Goal: Task Accomplishment & Management: Use online tool/utility

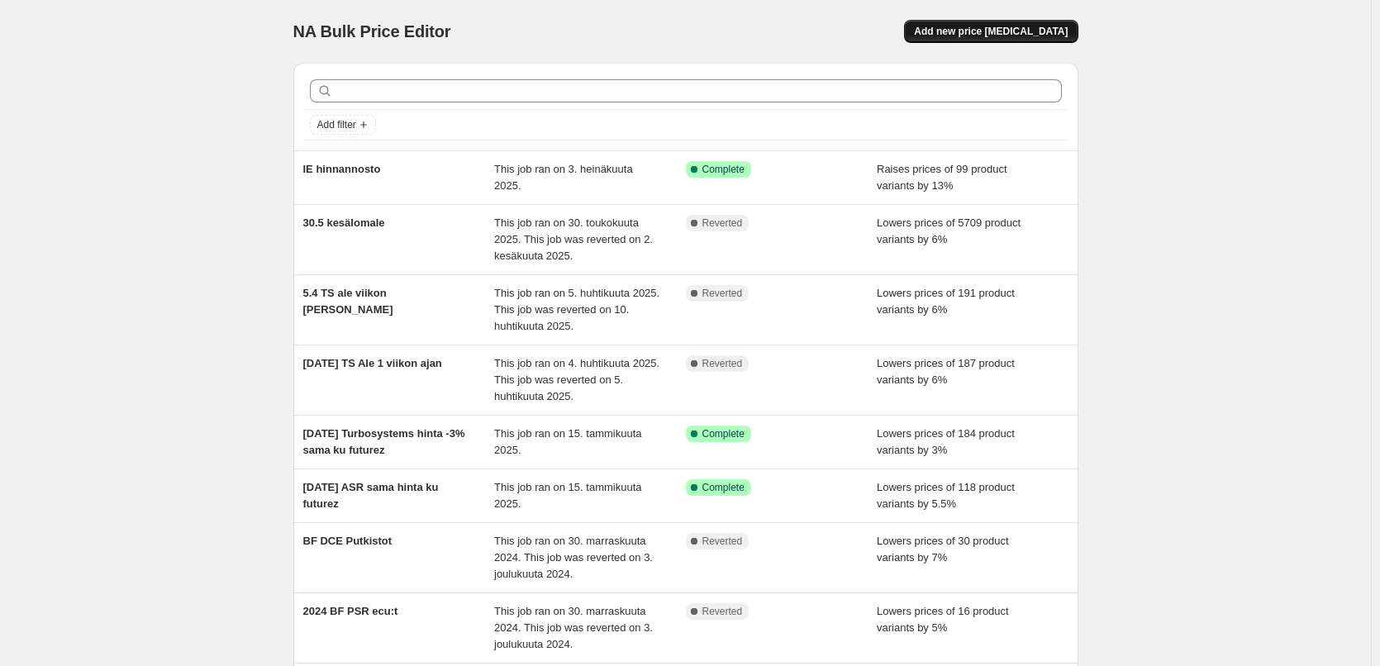
click at [996, 36] on span "Add new price [MEDICAL_DATA]" at bounding box center [991, 31] width 154 height 13
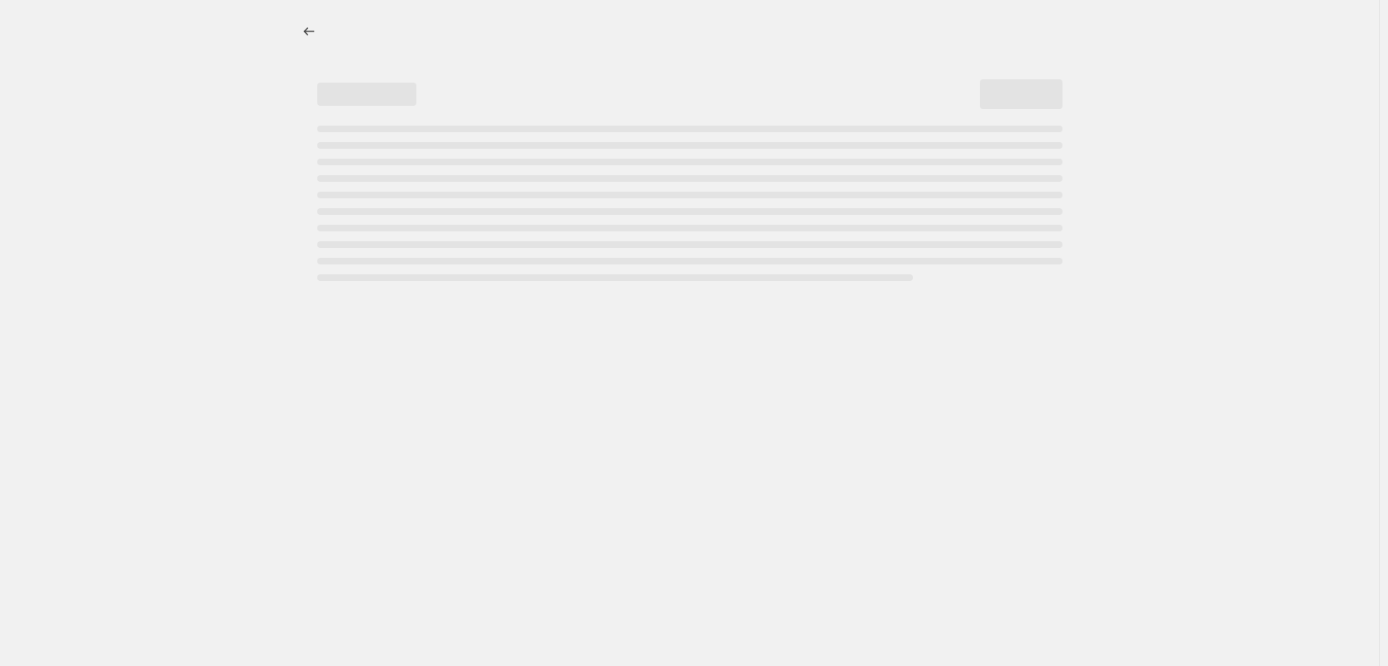
select select "percentage"
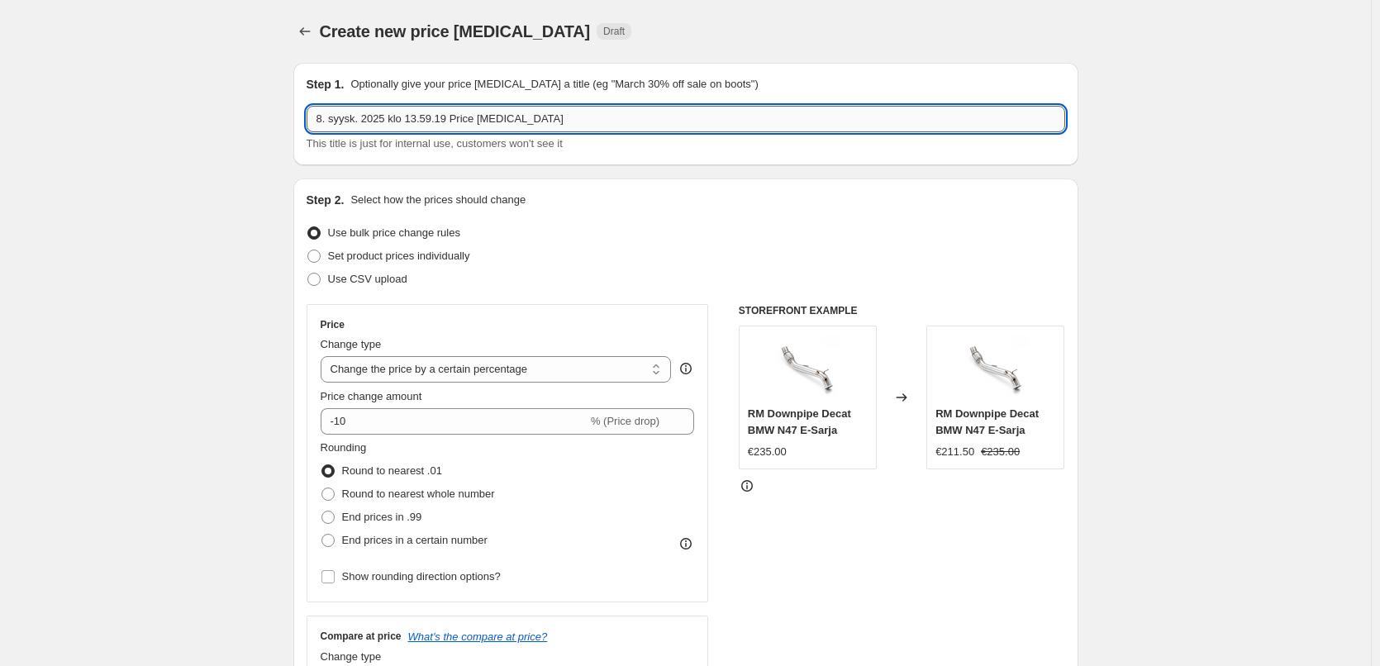
click at [453, 107] on input "8. syysk. 2025 klo 13.59.19 Price [MEDICAL_DATA]" at bounding box center [686, 119] width 759 height 26
type input "[PERSON_NAME] hintojen nosto alv takia [DATE]."
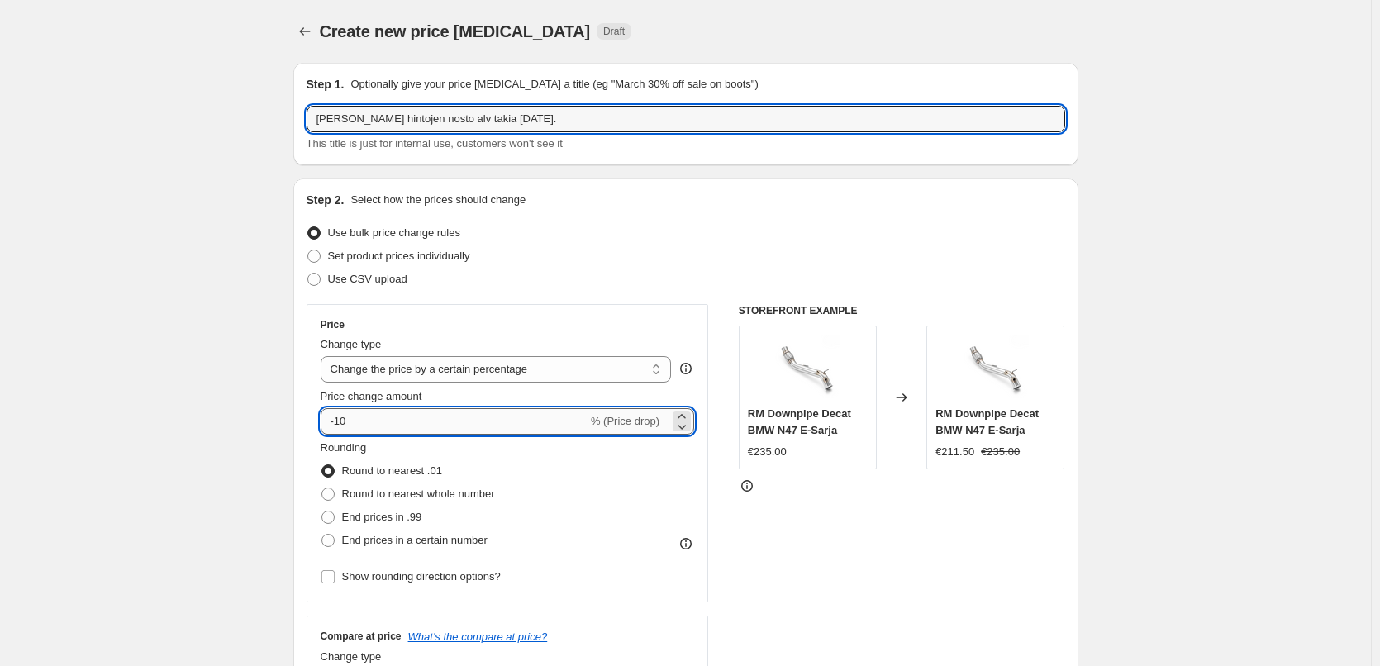
click at [425, 420] on input "-10" at bounding box center [454, 421] width 267 height 26
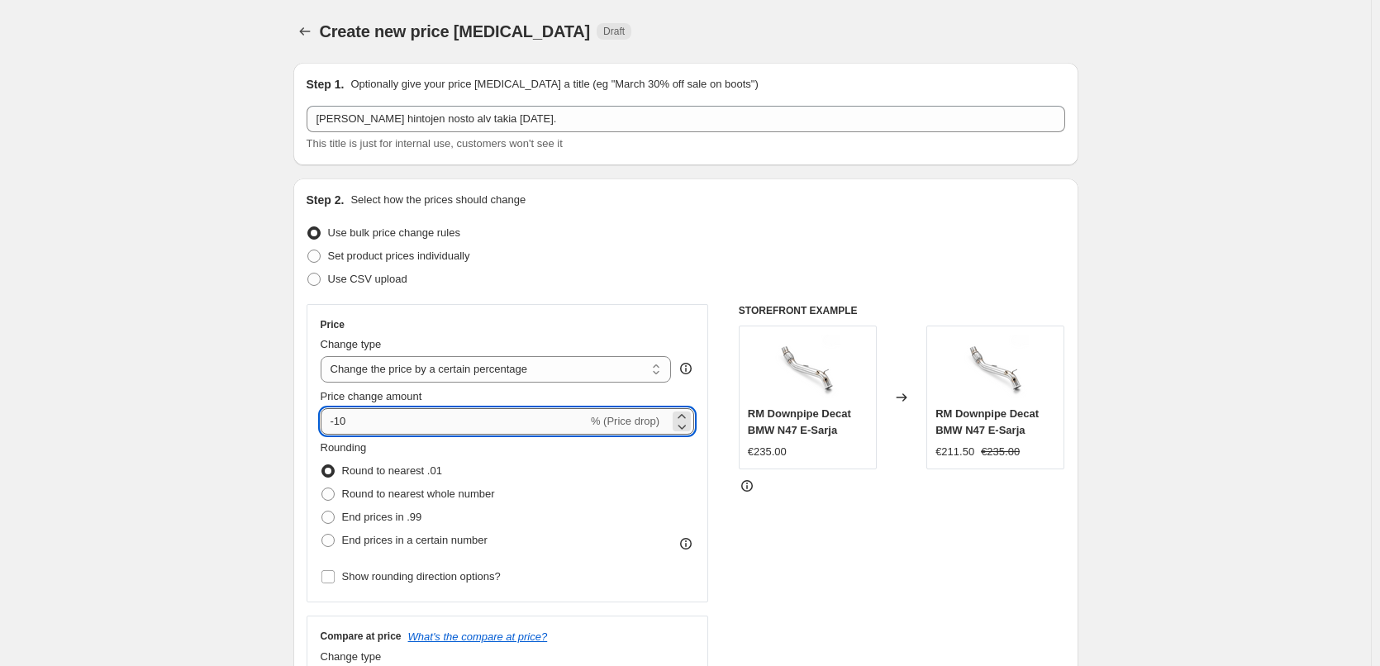
click at [425, 420] on input "-10" at bounding box center [454, 421] width 267 height 26
click at [685, 416] on icon at bounding box center [681, 416] width 7 height 4
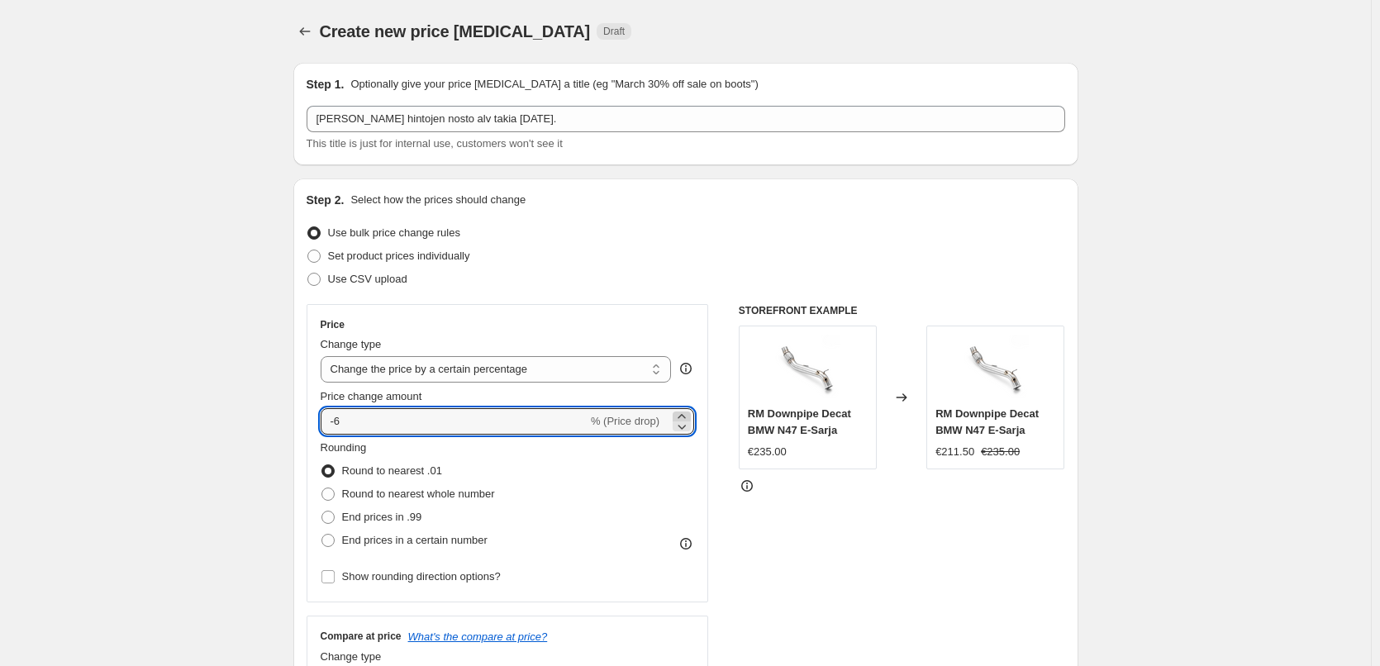
click at [685, 416] on icon at bounding box center [681, 416] width 7 height 4
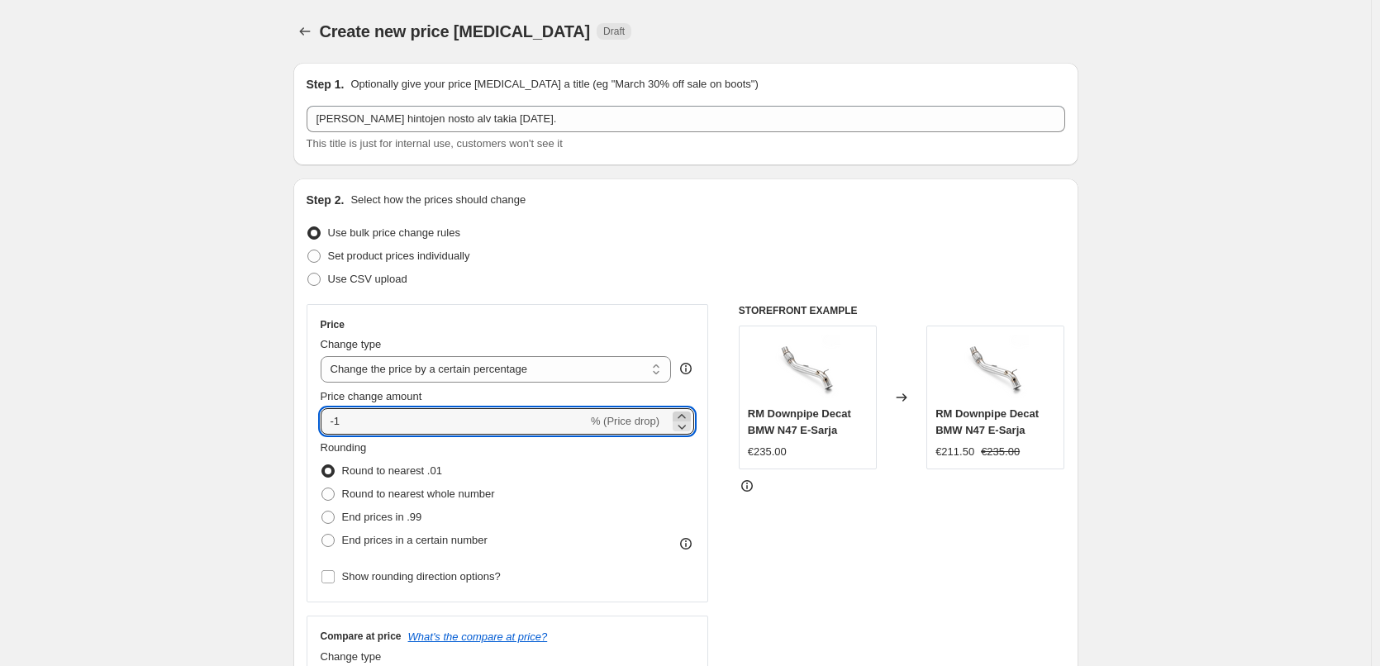
click at [685, 416] on icon at bounding box center [681, 416] width 7 height 4
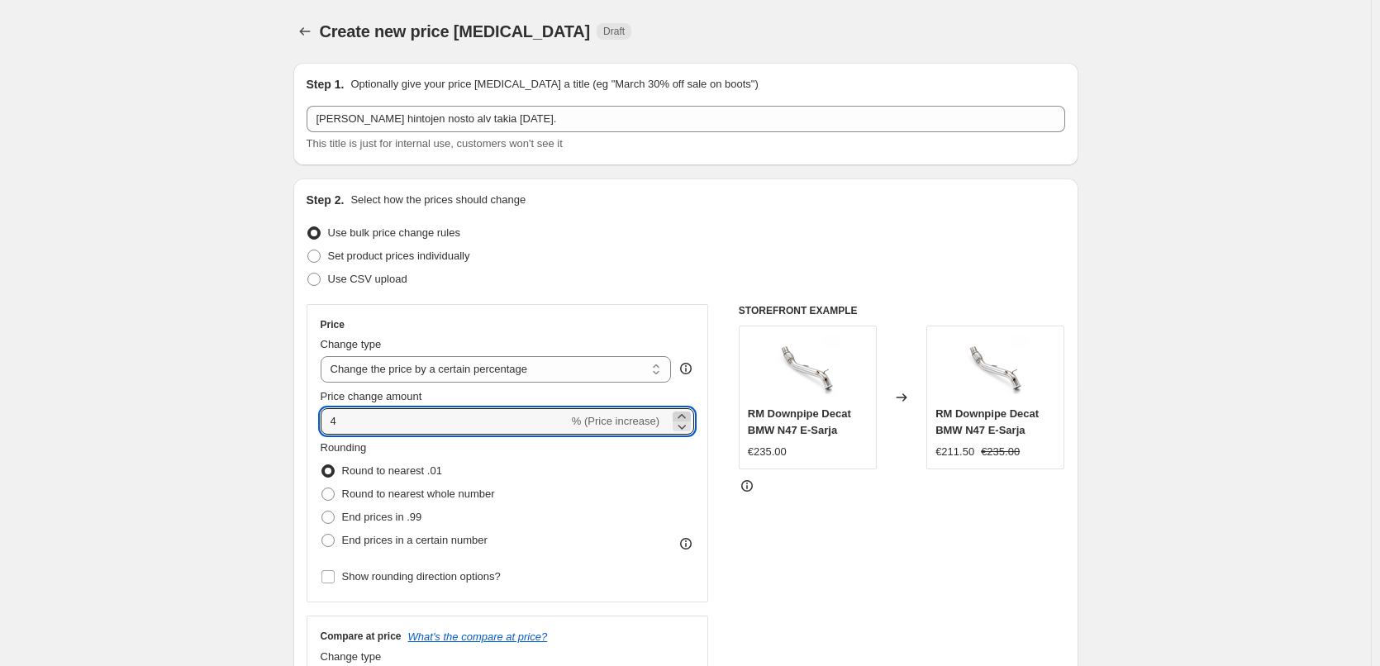
click at [685, 416] on icon at bounding box center [681, 416] width 7 height 4
click at [686, 416] on icon at bounding box center [682, 416] width 17 height 17
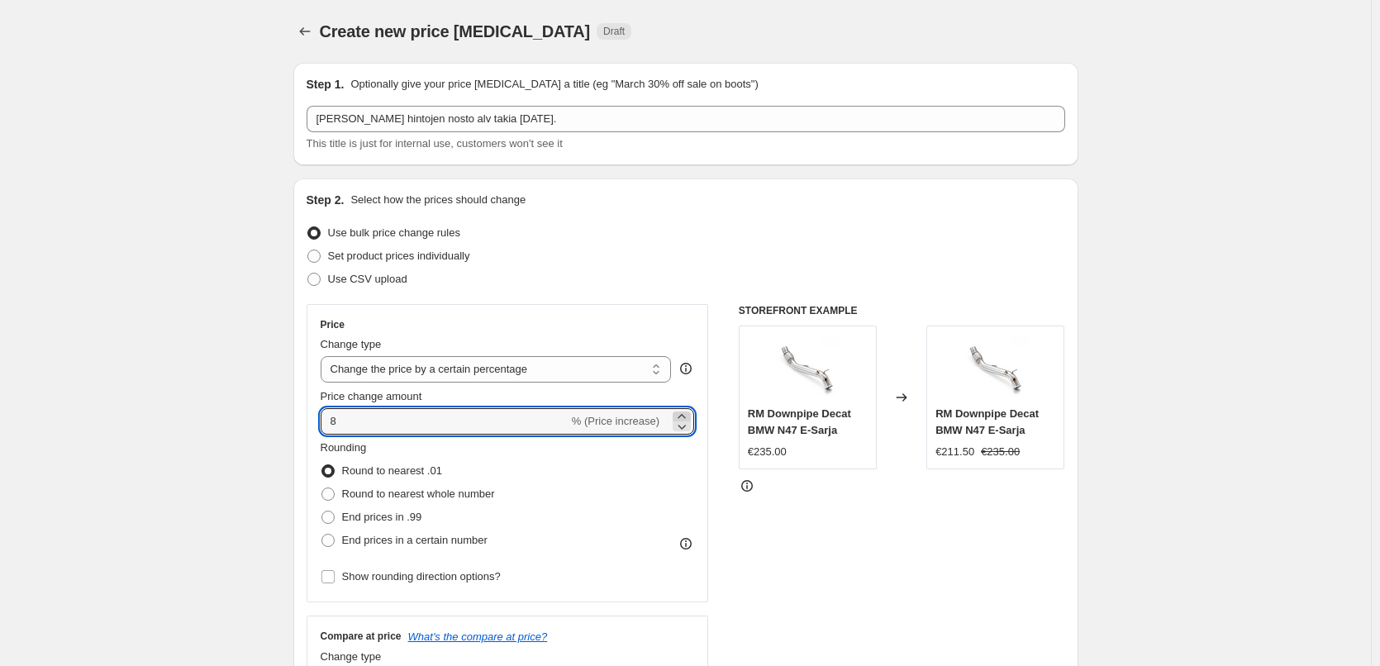
type input "9"
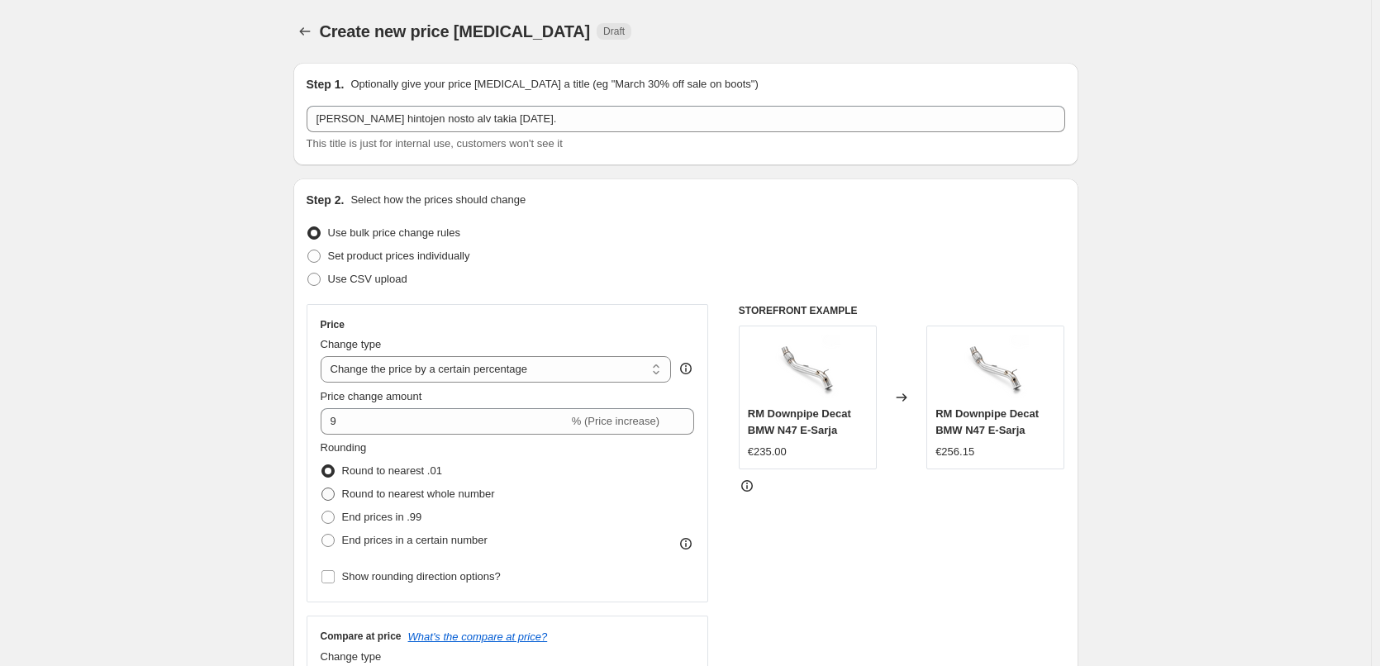
click at [465, 499] on span "Round to nearest whole number" at bounding box center [418, 494] width 153 height 12
click at [322, 488] on input "Round to nearest whole number" at bounding box center [321, 488] width 1 height 1
radio input "true"
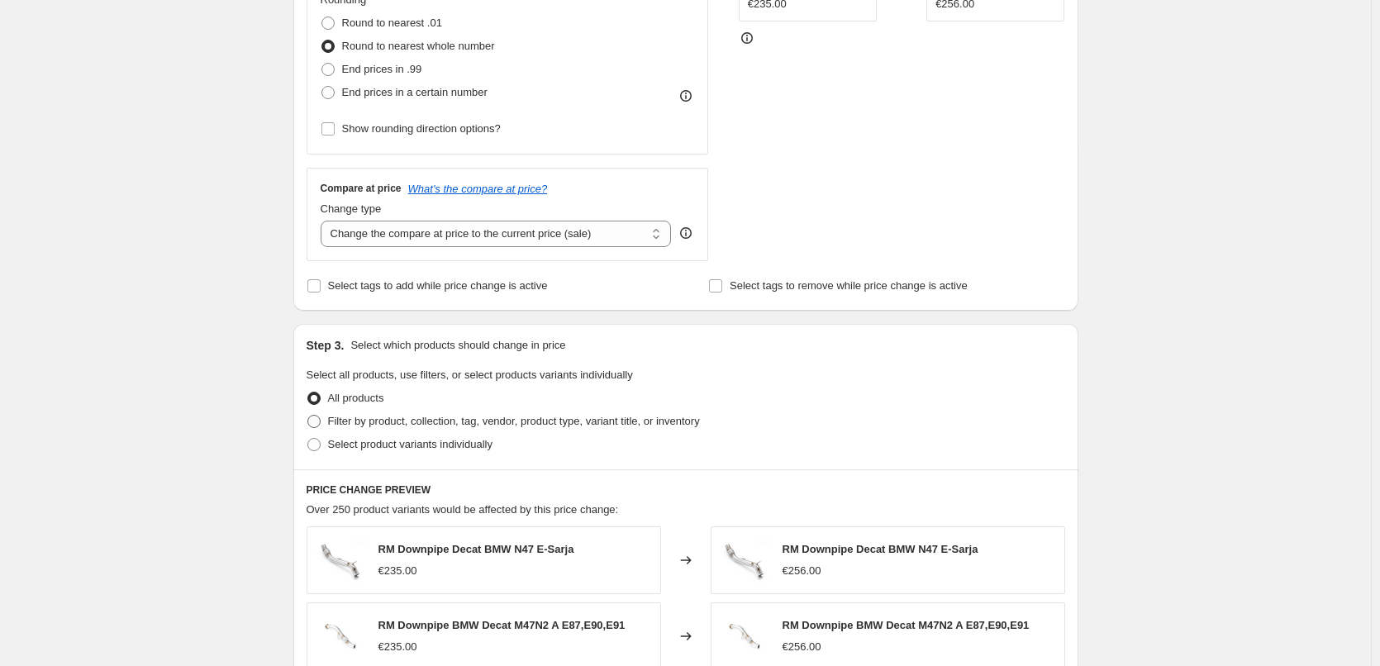
scroll to position [496, 0]
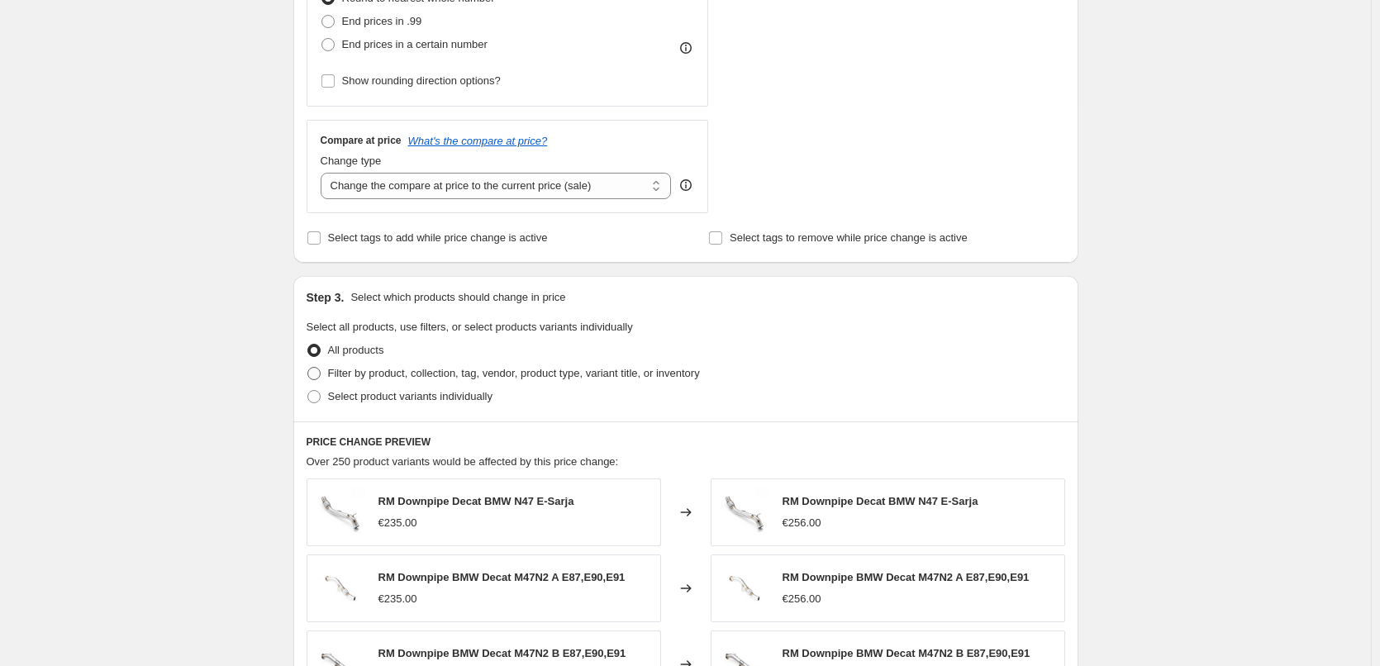
click at [405, 378] on span "Filter by product, collection, tag, vendor, product type, variant title, or inv…" at bounding box center [514, 373] width 372 height 12
click at [308, 368] on input "Filter by product, collection, tag, vendor, product type, variant title, or inv…" at bounding box center [307, 367] width 1 height 1
radio input "true"
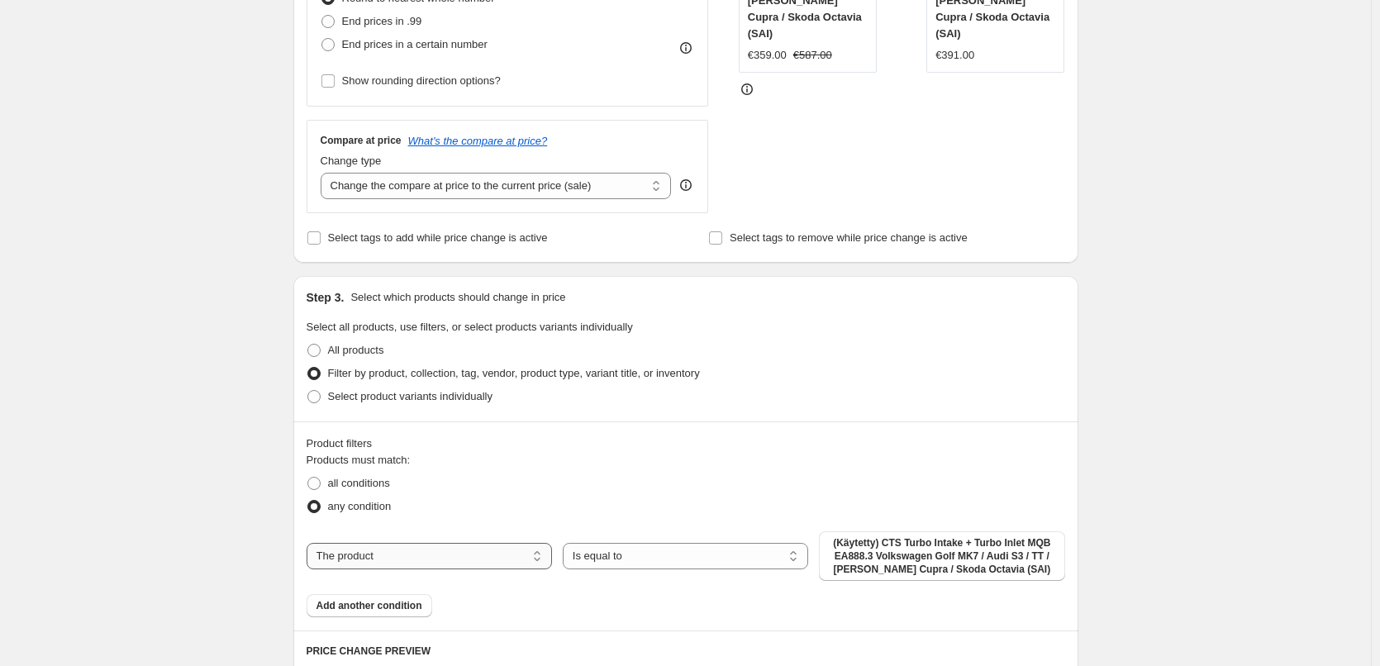
click at [450, 557] on select "The product The product's collection The product's tag The product's vendor The…" at bounding box center [429, 556] width 245 height 26
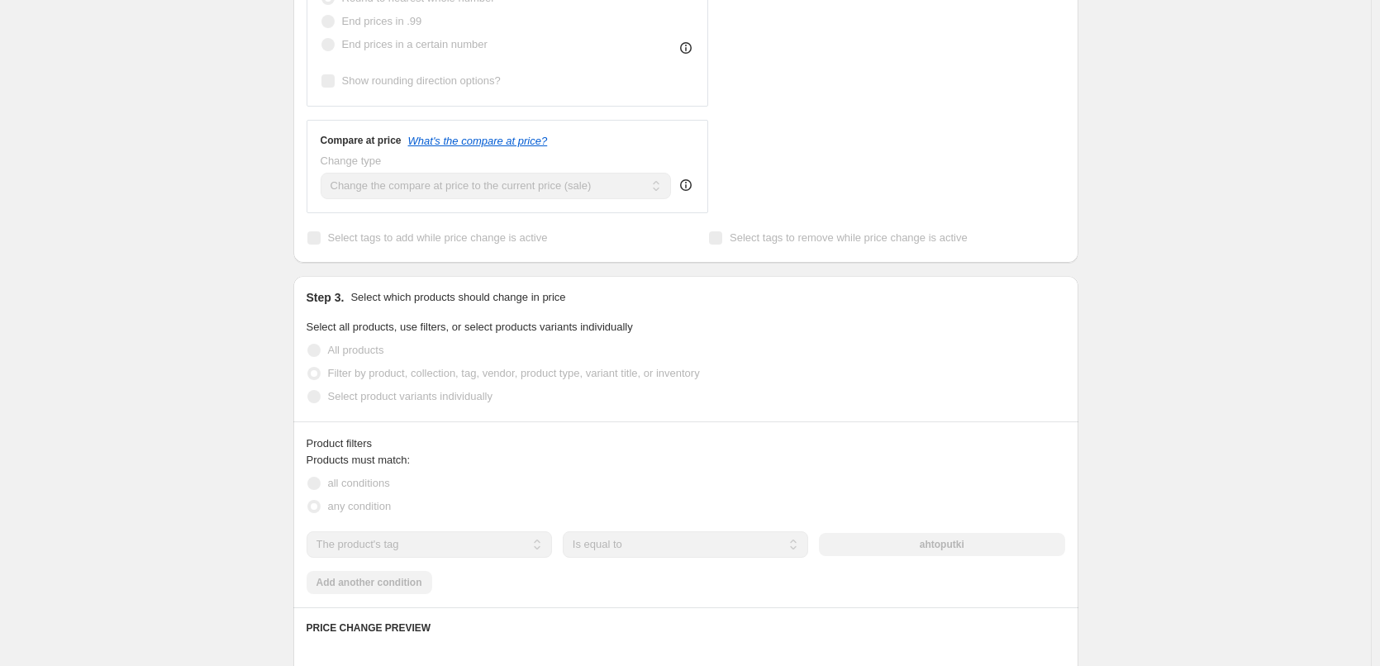
click at [441, 545] on select "The product The product's collection The product's tag The product's vendor The…" at bounding box center [429, 544] width 245 height 26
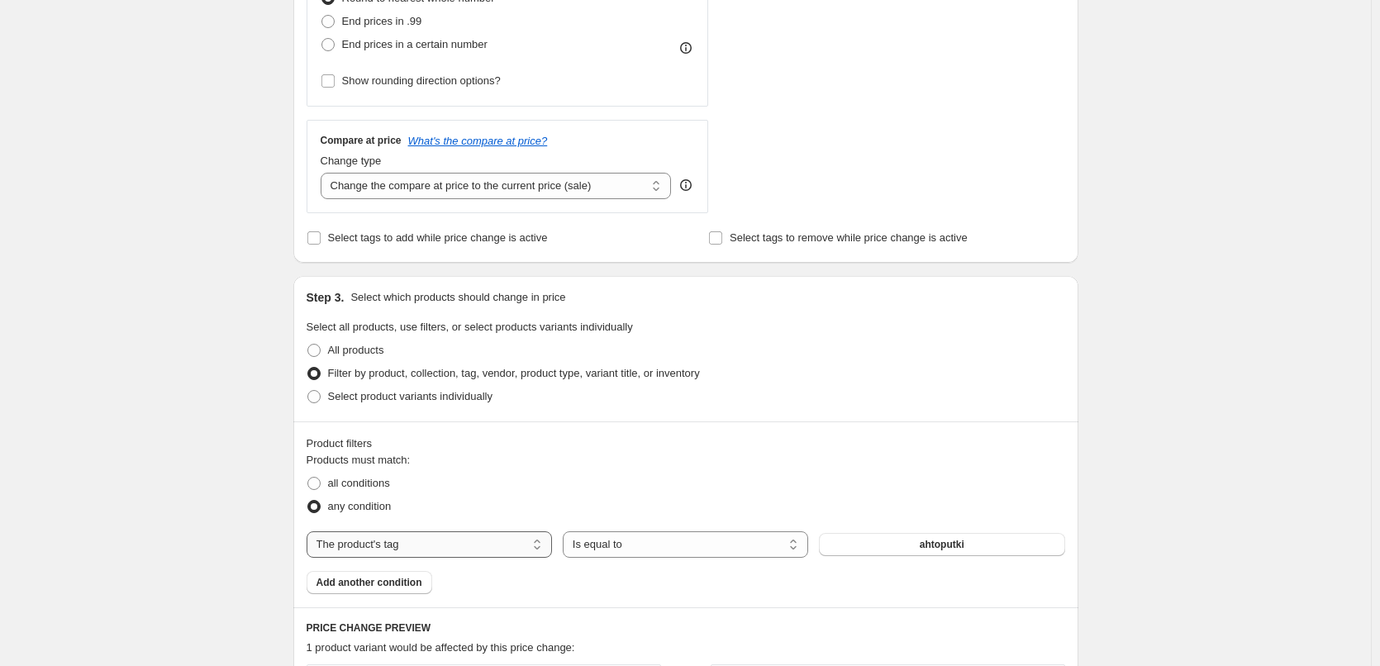
click at [441, 545] on select "The product The product's collection The product's tag The product's vendor The…" at bounding box center [429, 544] width 245 height 26
select select "collection"
click at [924, 555] on button "034 INTAKE" at bounding box center [941, 544] width 245 height 23
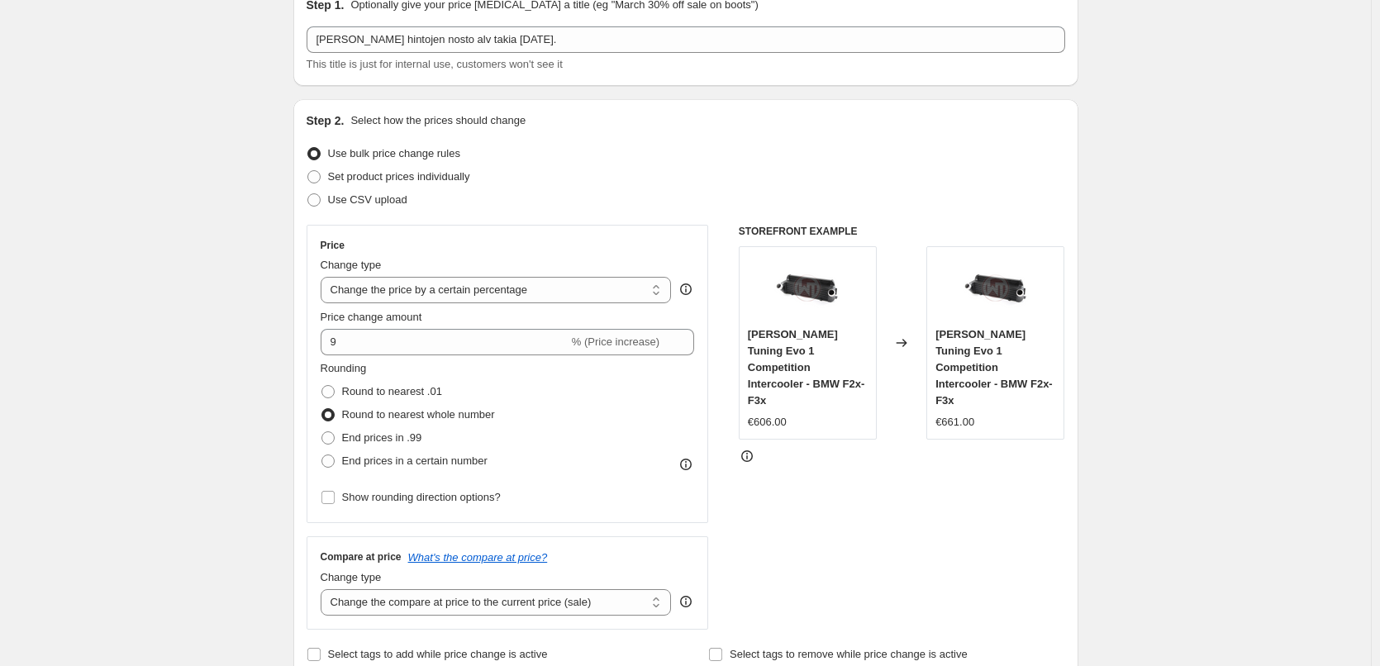
scroll to position [0, 0]
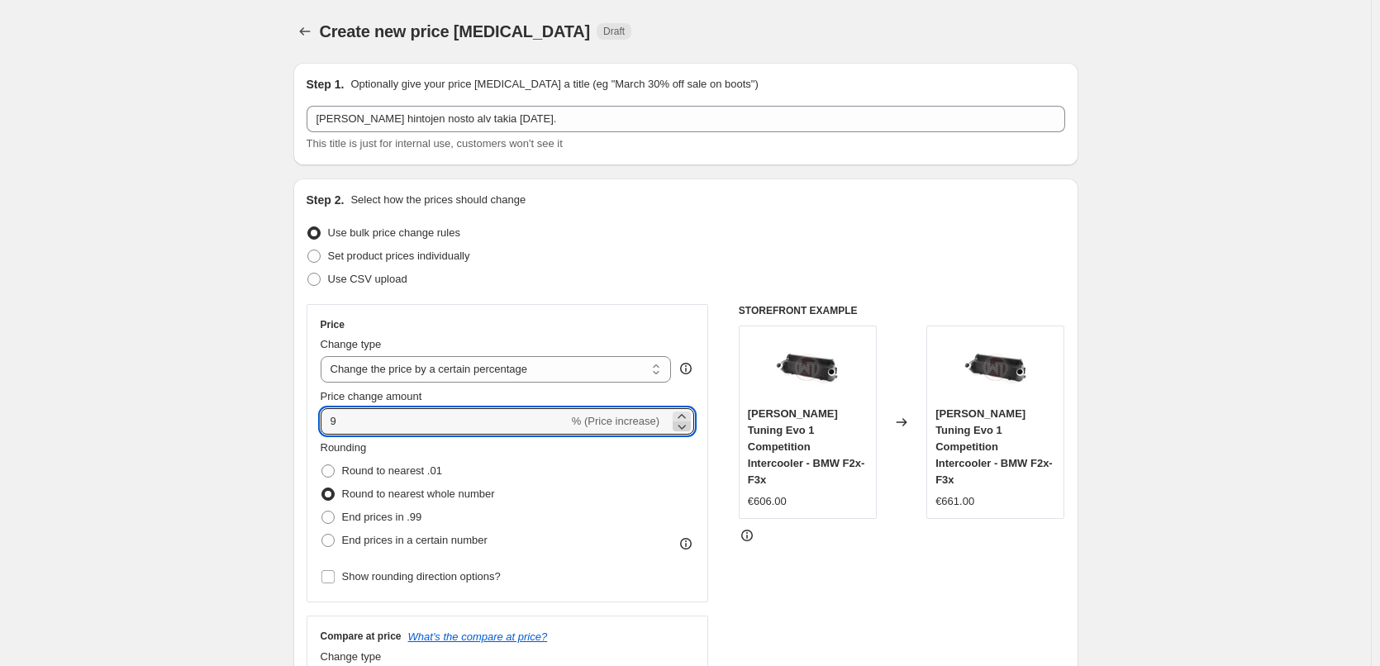
click at [682, 427] on icon at bounding box center [682, 426] width 17 height 17
type input "7"
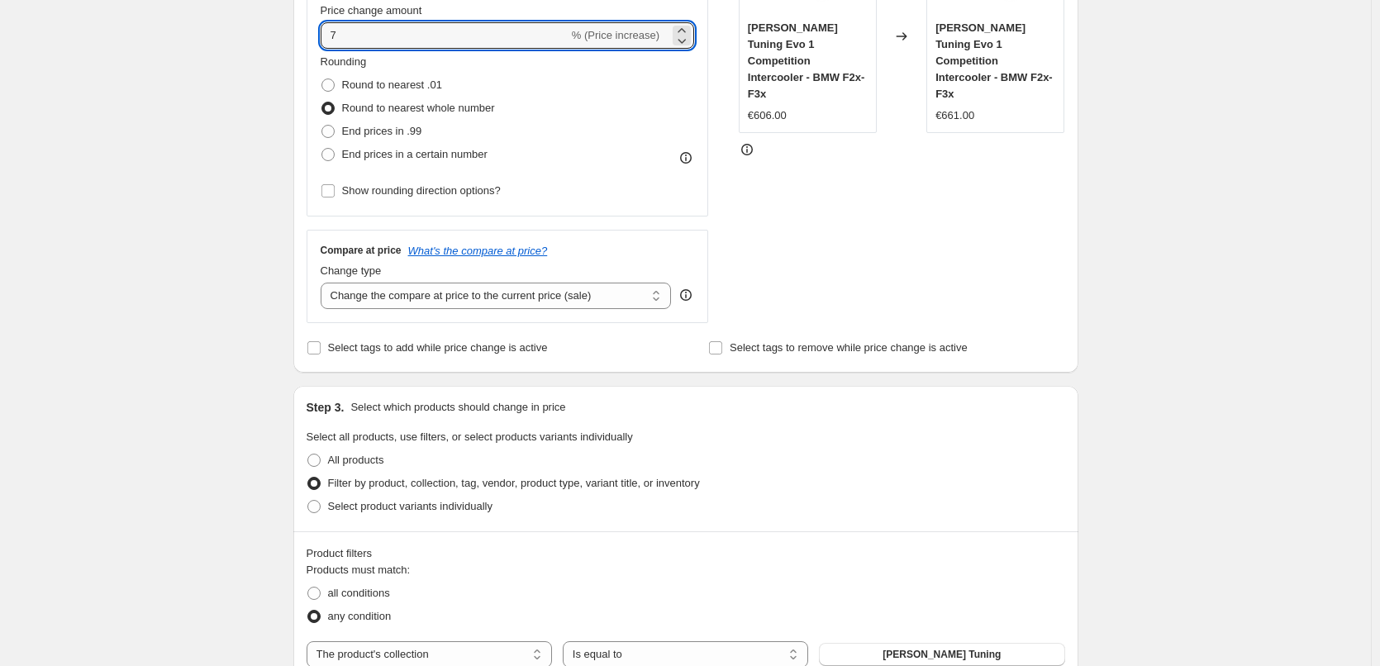
scroll to position [661, 0]
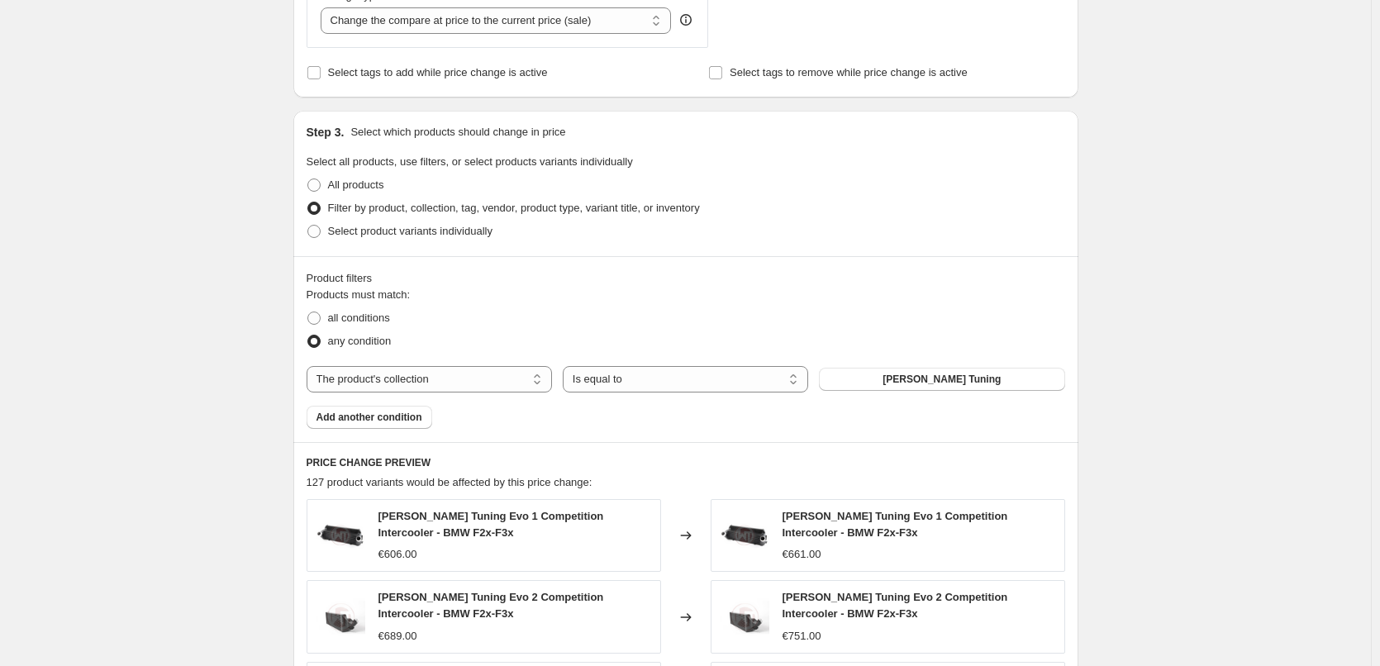
click at [283, 341] on div "Create new price [MEDICAL_DATA]. This page is ready Create new price [MEDICAL_D…" at bounding box center [686, 271] width 825 height 1865
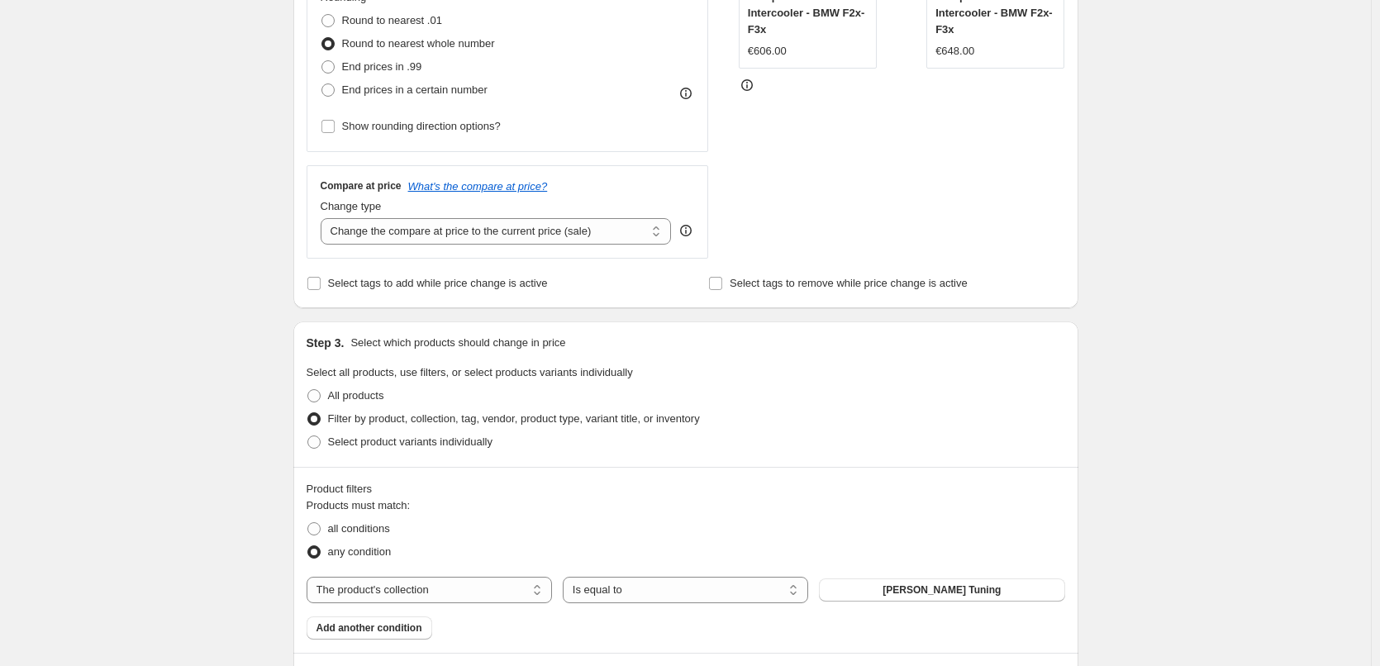
scroll to position [0, 0]
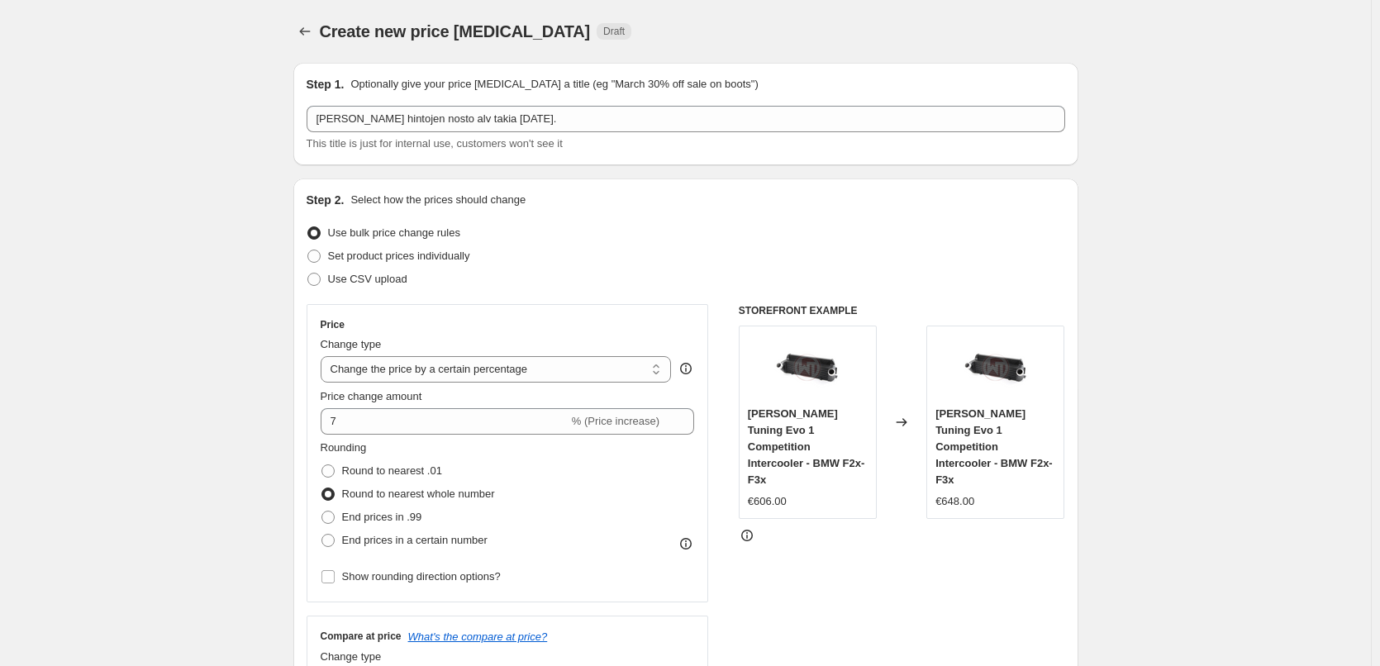
click at [369, 436] on div "Price Change type Change the price to a certain amount Change the price by a ce…" at bounding box center [508, 453] width 374 height 270
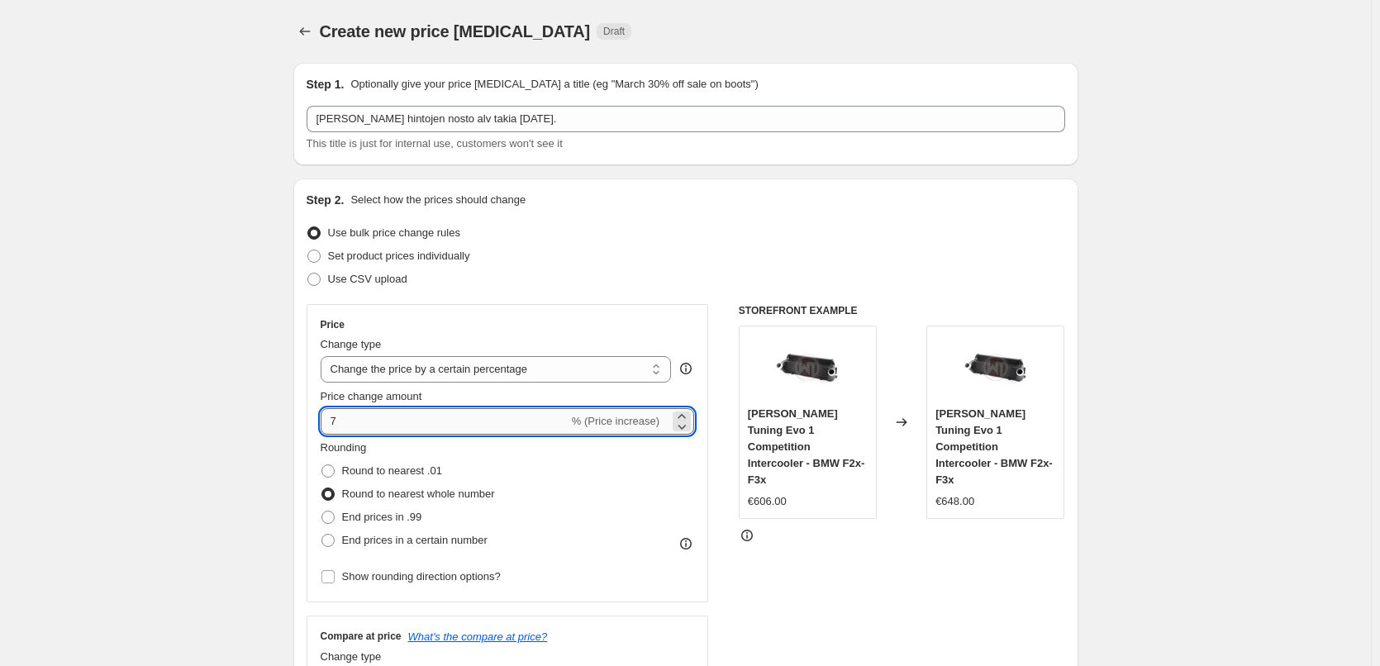
click at [369, 431] on input "7" at bounding box center [445, 421] width 248 height 26
type input "6"
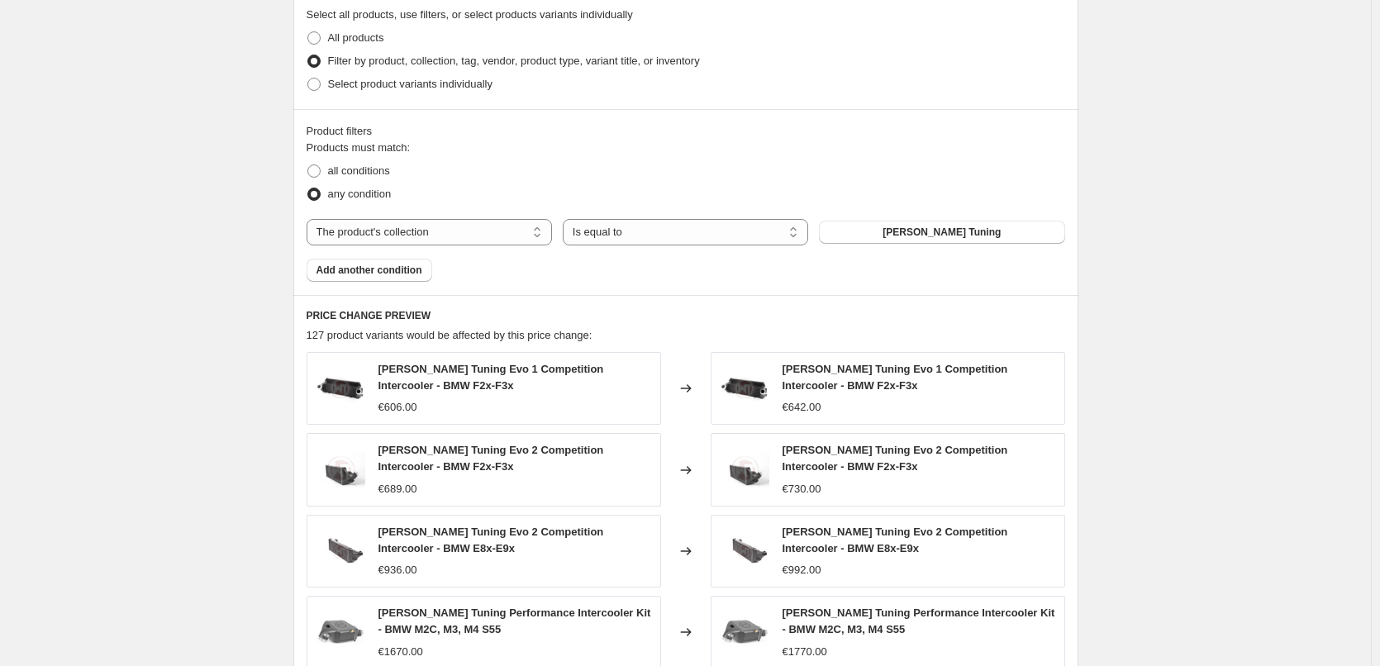
scroll to position [1194, 0]
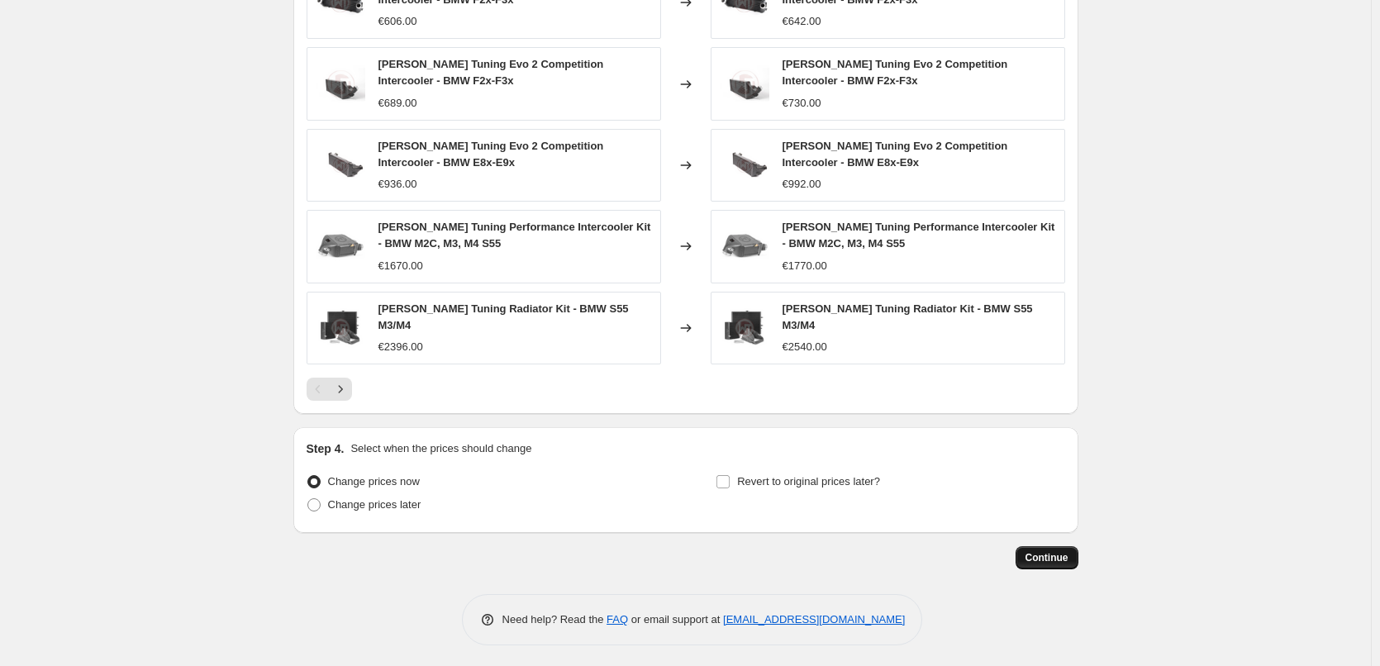
click at [1057, 552] on span "Continue" at bounding box center [1047, 557] width 43 height 13
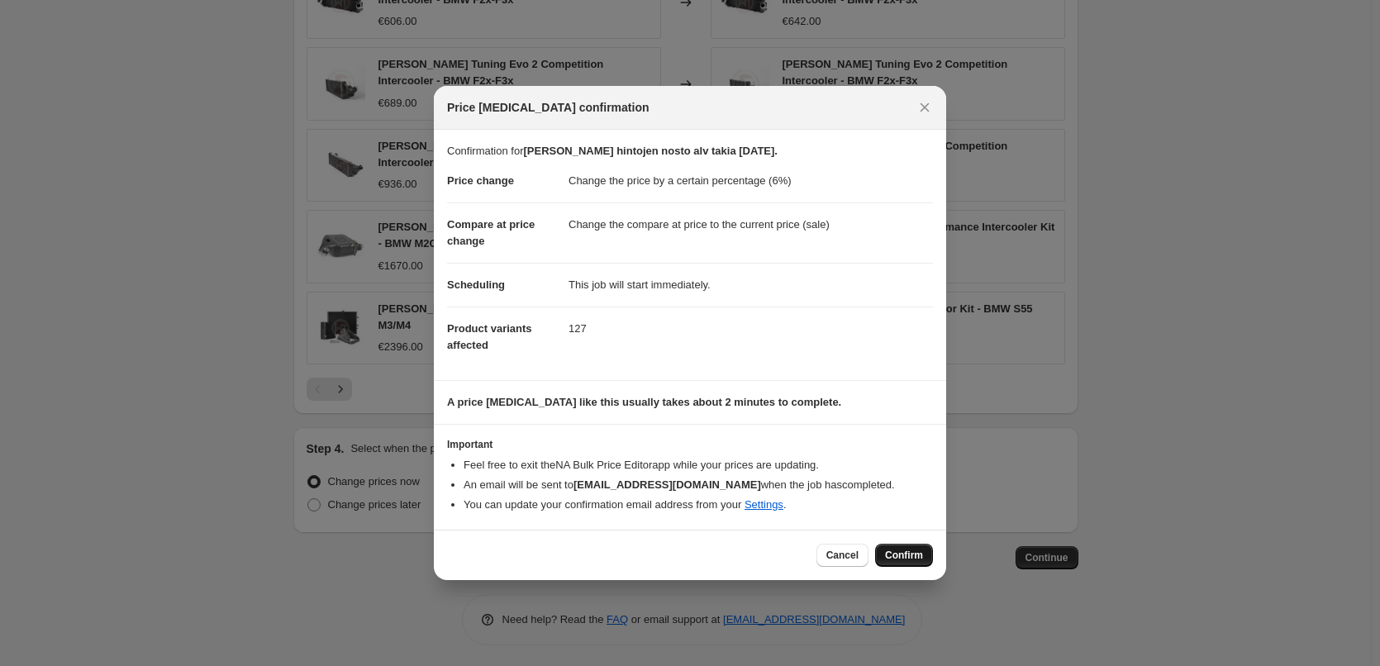
click at [908, 553] on span "Confirm" at bounding box center [904, 555] width 38 height 13
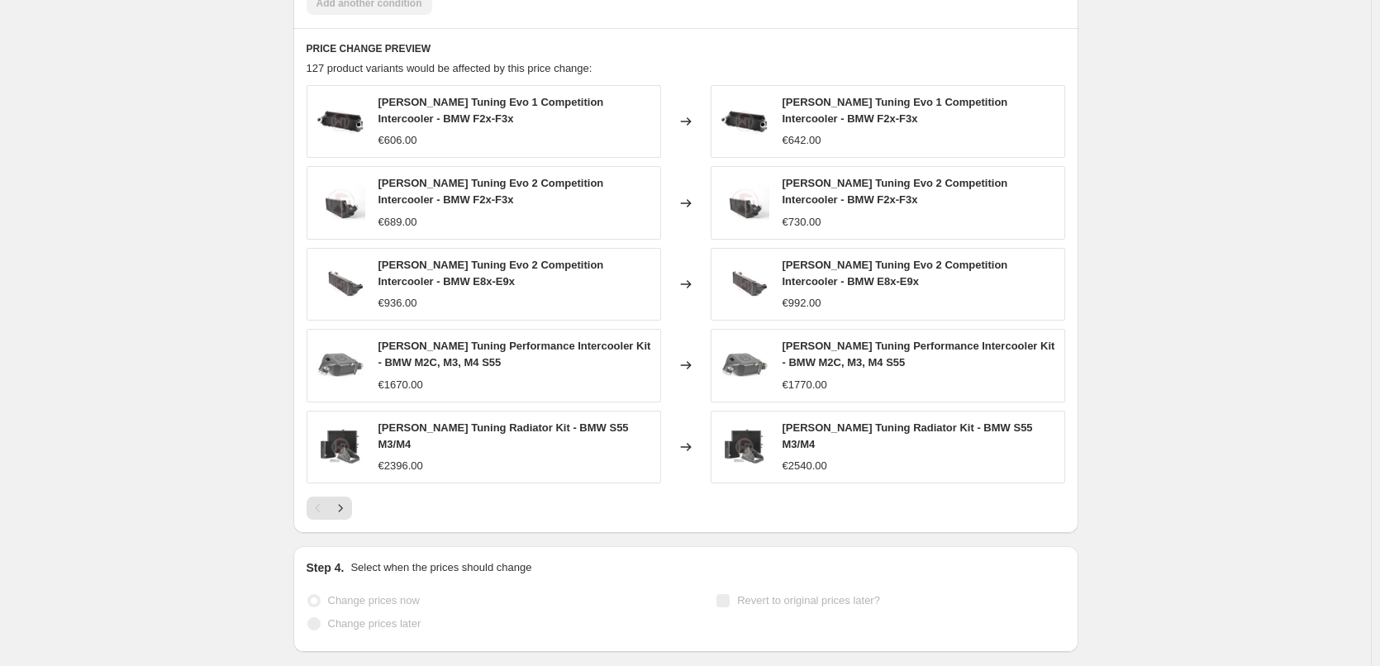
select select "percentage"
select select "collection"
